Goal: Register for event/course

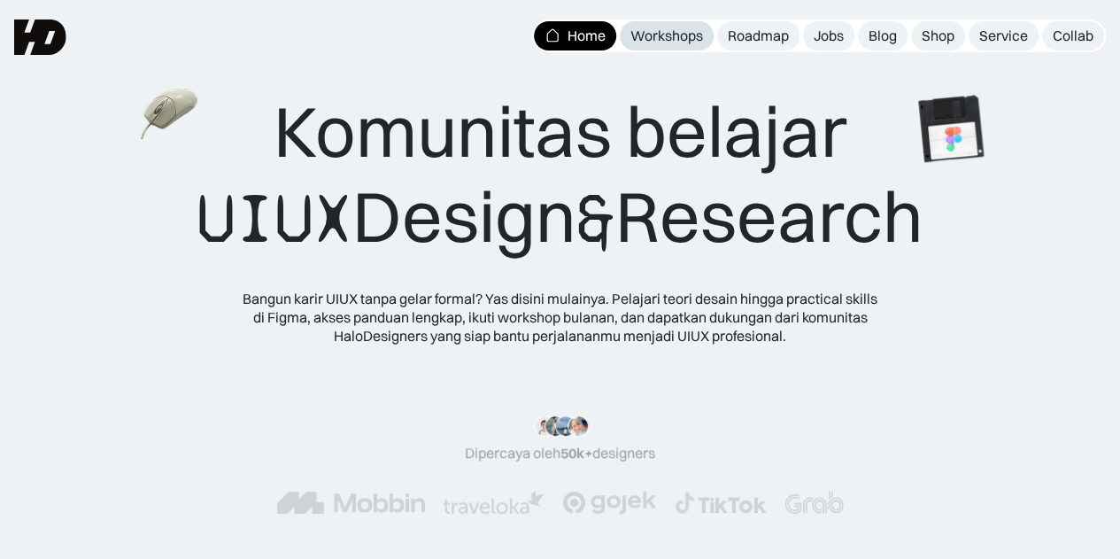
click at [660, 32] on div "Workshops" at bounding box center [666, 36] width 73 height 19
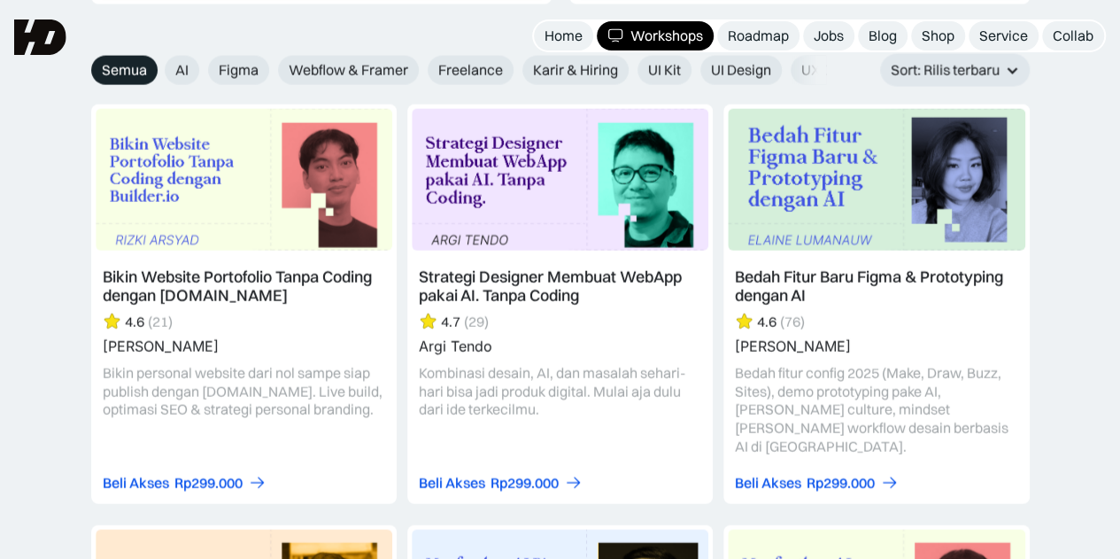
scroll to position [2026, 0]
click at [181, 284] on link at bounding box center [243, 304] width 305 height 398
